Goal: Find contact information: Find contact information

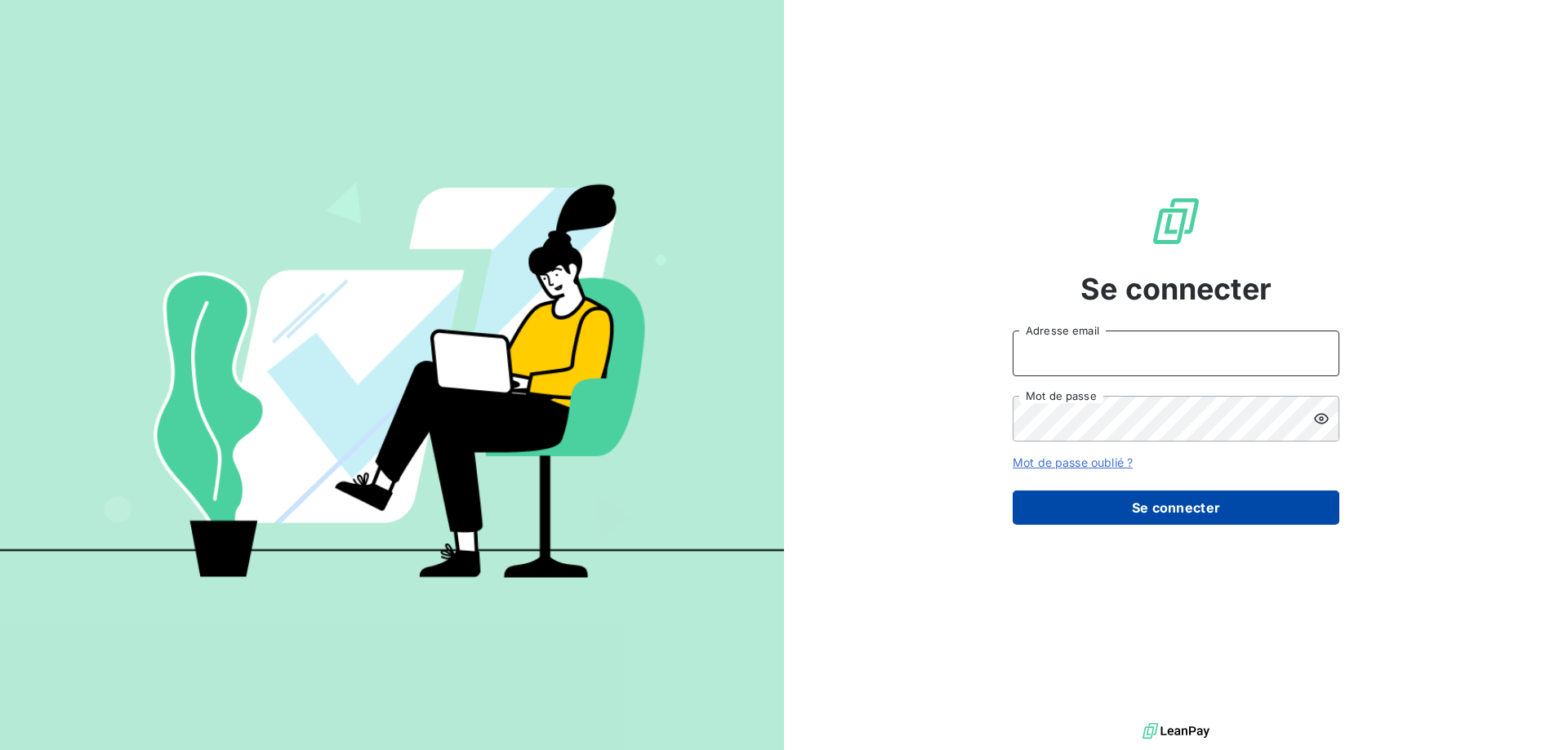
type input "ateixeira@cabinetalcyon.fr"
click at [1144, 503] on button "Se connecter" at bounding box center [1176, 507] width 326 height 34
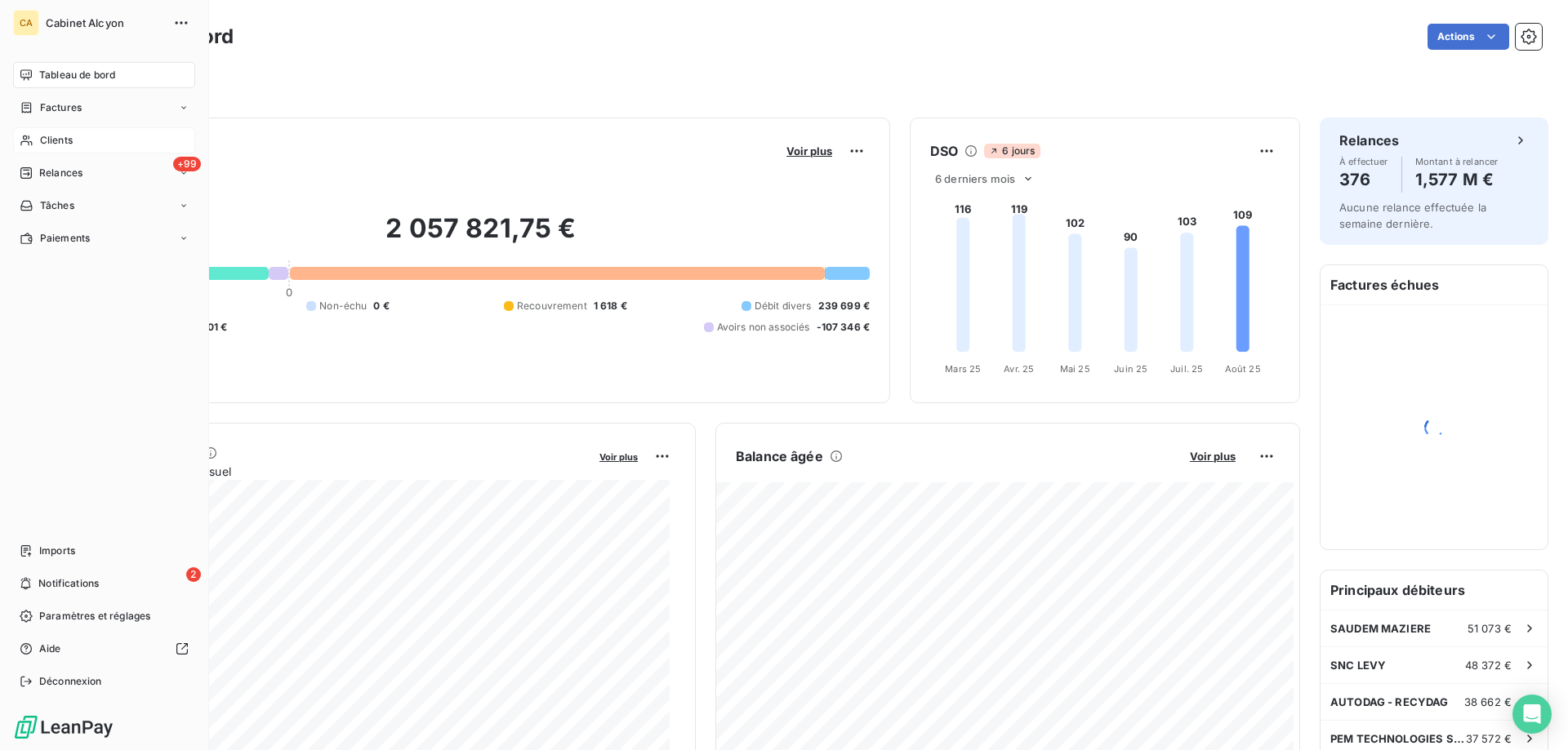
click at [57, 144] on span "Clients" at bounding box center [56, 141] width 32 height 15
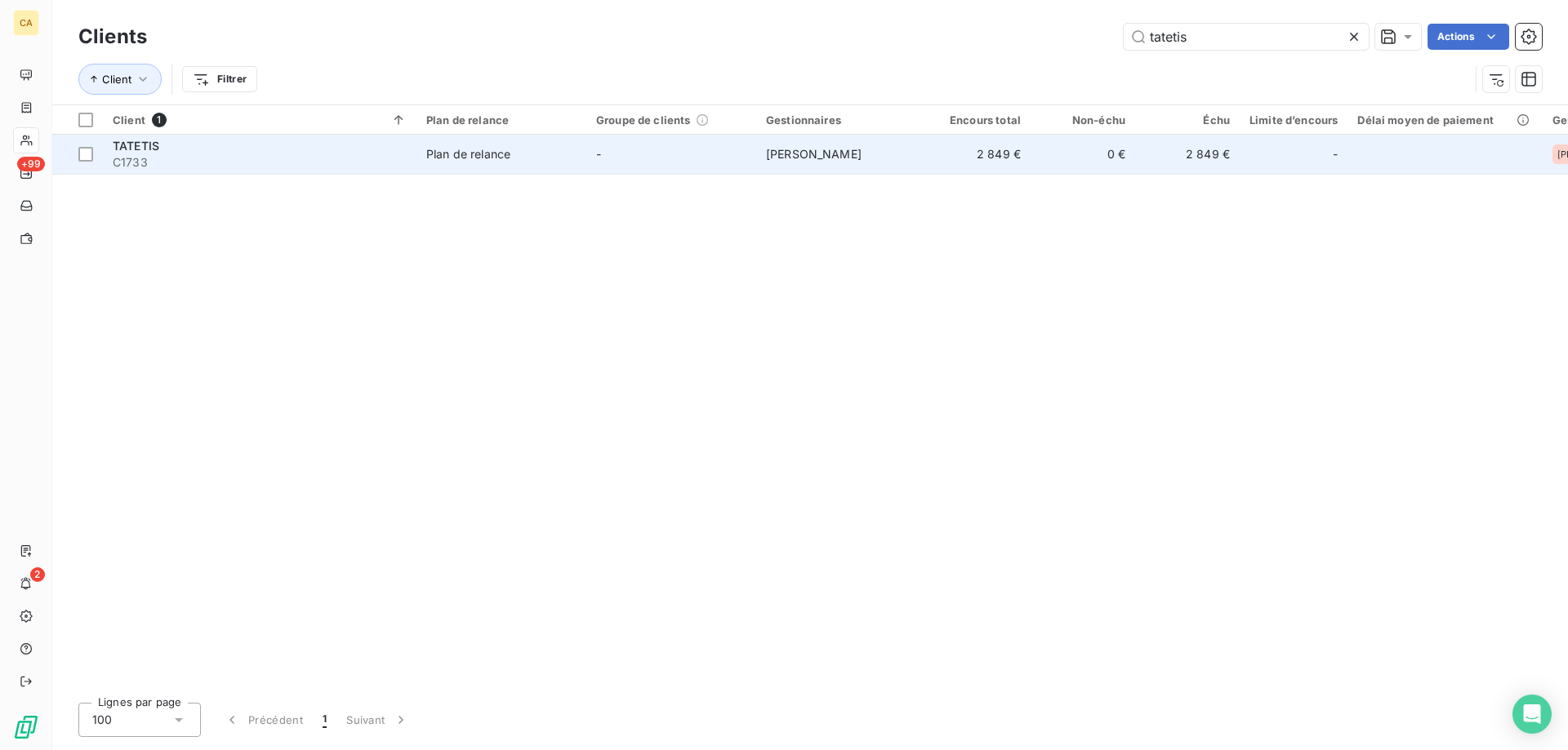
type input "tatetis"
click at [638, 161] on td "-" at bounding box center [670, 154] width 170 height 39
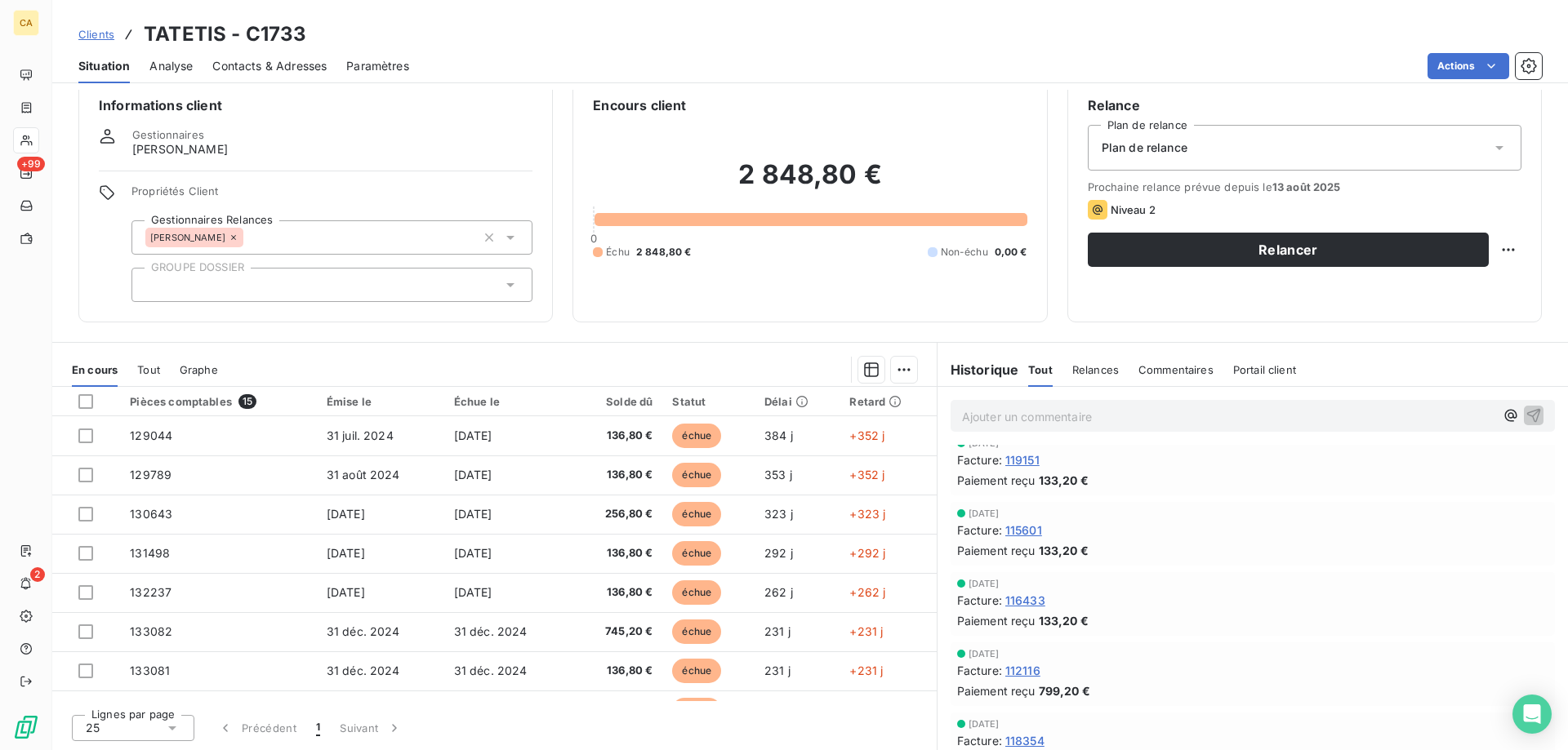
click at [243, 58] on span "Contacts & Adresses" at bounding box center [269, 67] width 114 height 17
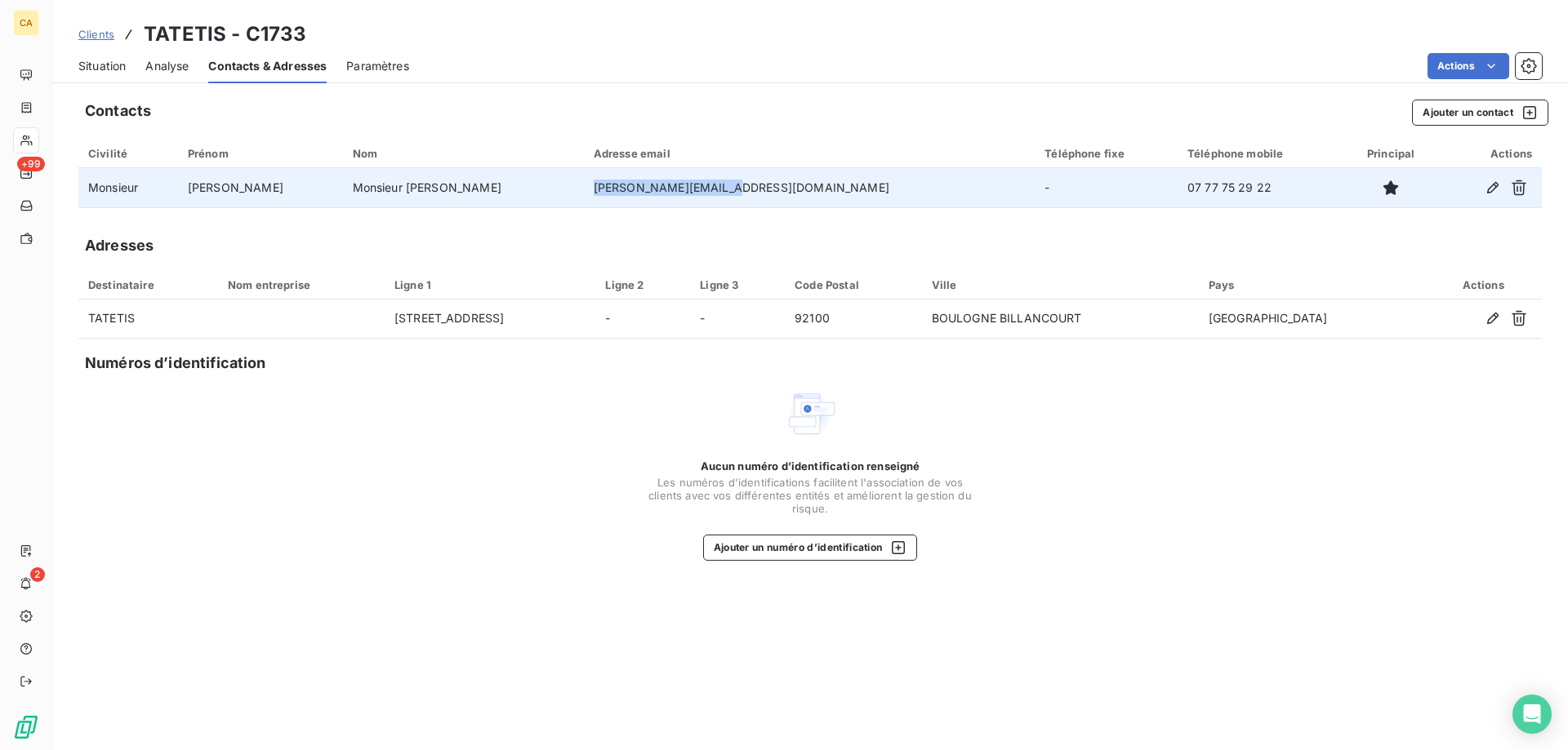
drag, startPoint x: 713, startPoint y: 183, endPoint x: 591, endPoint y: 184, distance: 122.0
click at [584, 192] on td "[PERSON_NAME][EMAIL_ADDRESS][DOMAIN_NAME]" at bounding box center [809, 187] width 451 height 39
copy td "[PERSON_NAME][EMAIL_ADDRESS][DOMAIN_NAME]"
